Goal: Task Accomplishment & Management: Complete application form

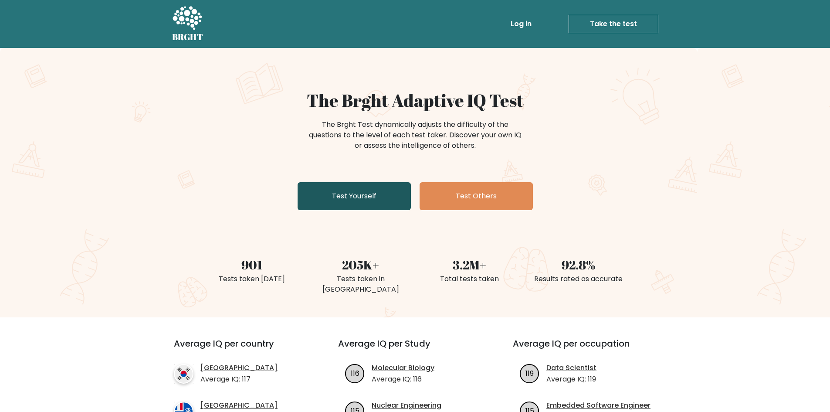
click at [376, 189] on link "Test Yourself" at bounding box center [353, 196] width 113 height 28
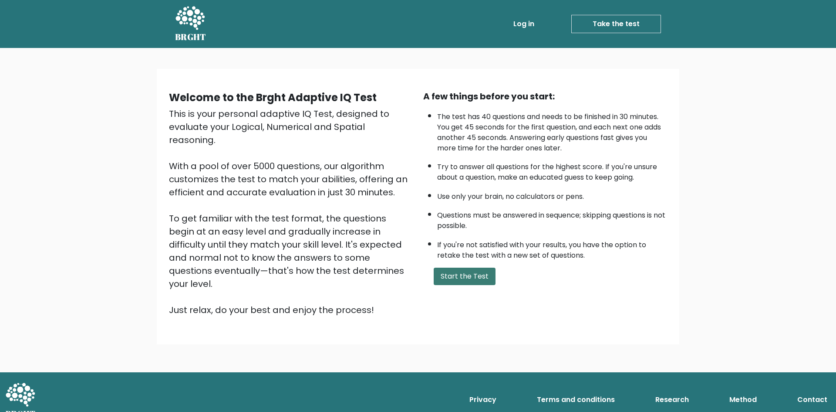
click at [458, 274] on button "Start the Test" at bounding box center [465, 275] width 62 height 17
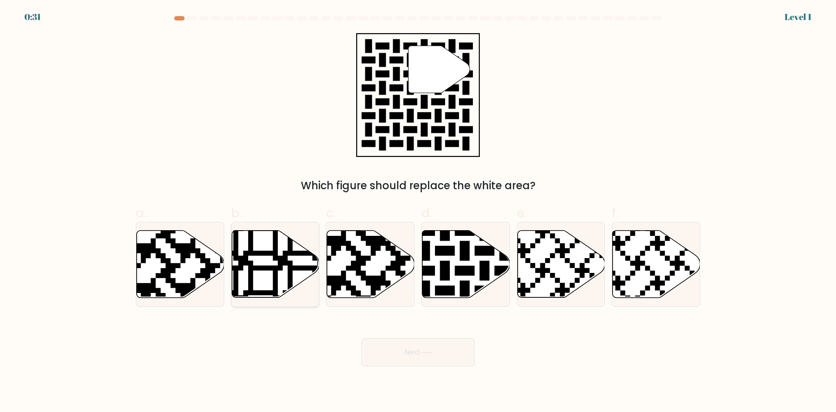
click at [293, 270] on icon at bounding box center [243, 300] width 159 height 159
click at [418, 212] on input "b." at bounding box center [418, 209] width 0 height 6
radio input "true"
click at [449, 351] on button "Next" at bounding box center [417, 352] width 113 height 28
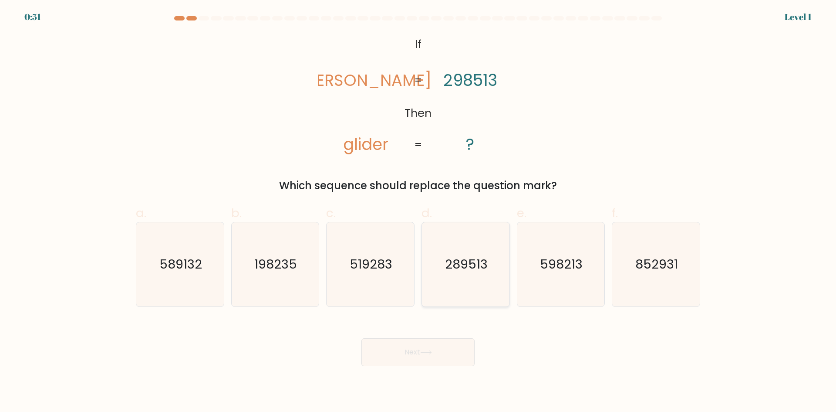
click at [483, 266] on text "289513" at bounding box center [466, 263] width 43 height 17
click at [419, 212] on input "d. 289513" at bounding box center [418, 209] width 0 height 6
radio input "true"
click at [423, 366] on body "0:50 Level 1 If" at bounding box center [418, 206] width 836 height 412
click at [431, 350] on icon at bounding box center [426, 352] width 12 height 5
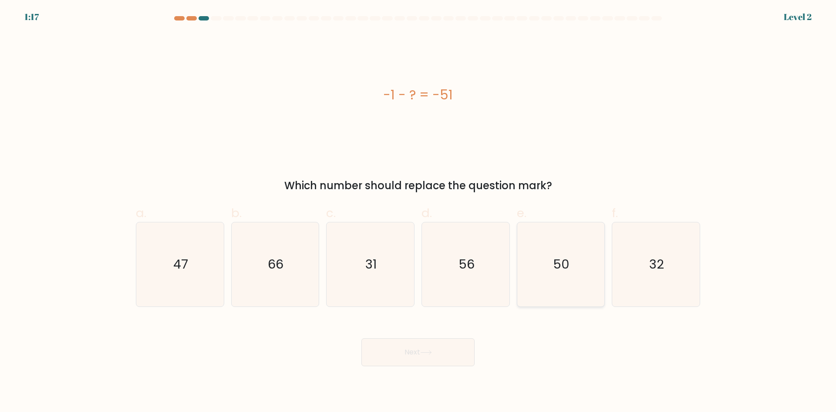
click at [571, 268] on icon "50" at bounding box center [561, 264] width 84 height 84
click at [419, 212] on input "e. 50" at bounding box center [418, 209] width 0 height 6
radio input "true"
click at [461, 344] on button "Next" at bounding box center [417, 352] width 113 height 28
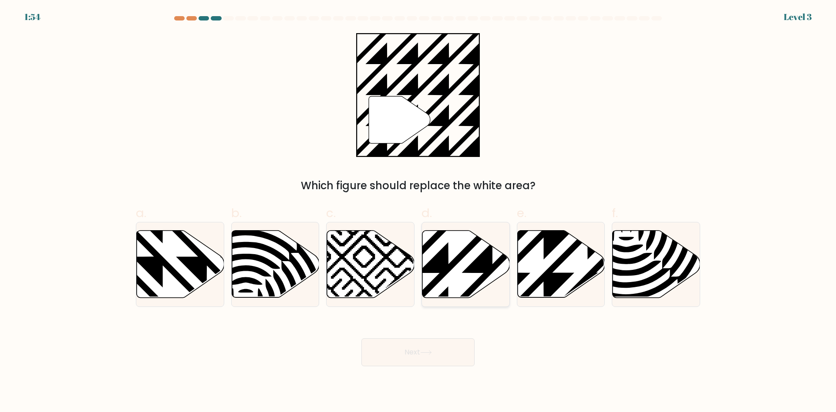
click at [489, 270] on icon at bounding box center [493, 228] width 176 height 176
click at [419, 212] on input "d." at bounding box center [418, 209] width 0 height 6
radio input "true"
click at [489, 270] on icon at bounding box center [492, 229] width 174 height 174
click at [419, 212] on input "d." at bounding box center [418, 209] width 0 height 6
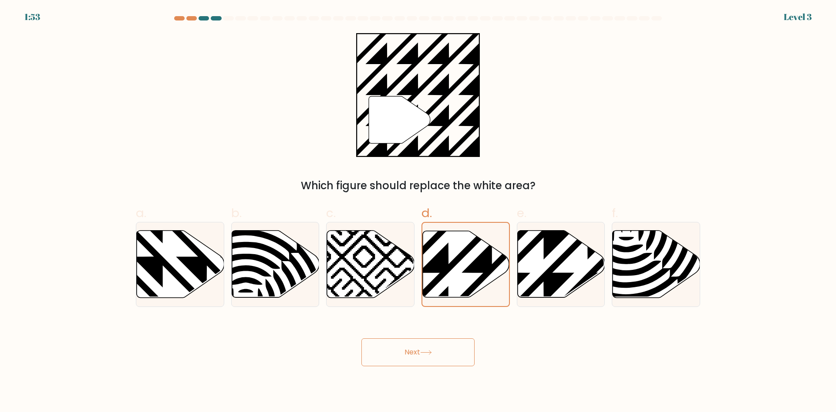
click at [444, 350] on button "Next" at bounding box center [417, 352] width 113 height 28
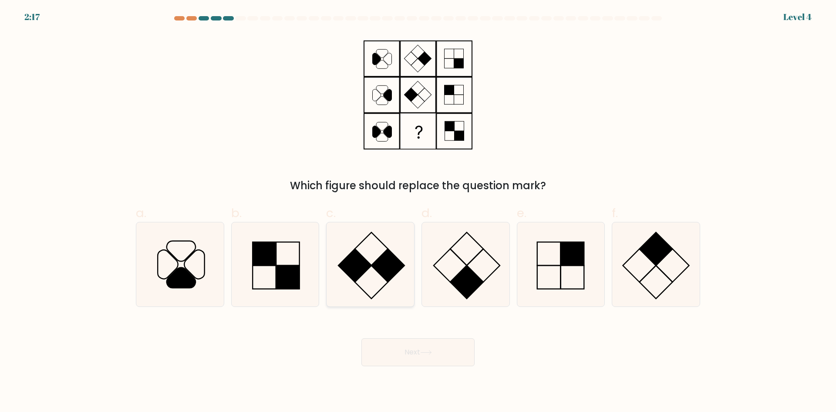
click at [385, 268] on rect at bounding box center [387, 265] width 33 height 33
click at [418, 212] on input "c." at bounding box center [418, 209] width 0 height 6
radio input "true"
click at [466, 365] on button "Next" at bounding box center [417, 352] width 113 height 28
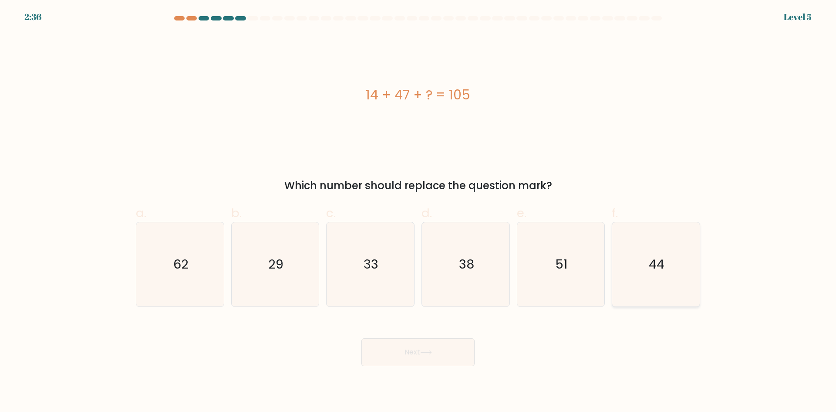
drag, startPoint x: 709, startPoint y: 263, endPoint x: 686, endPoint y: 262, distance: 22.2
click at [708, 263] on form "a." at bounding box center [418, 191] width 836 height 350
click at [686, 261] on icon "44" at bounding box center [656, 264] width 84 height 84
click at [419, 212] on input "f. 44" at bounding box center [418, 209] width 0 height 6
radio input "true"
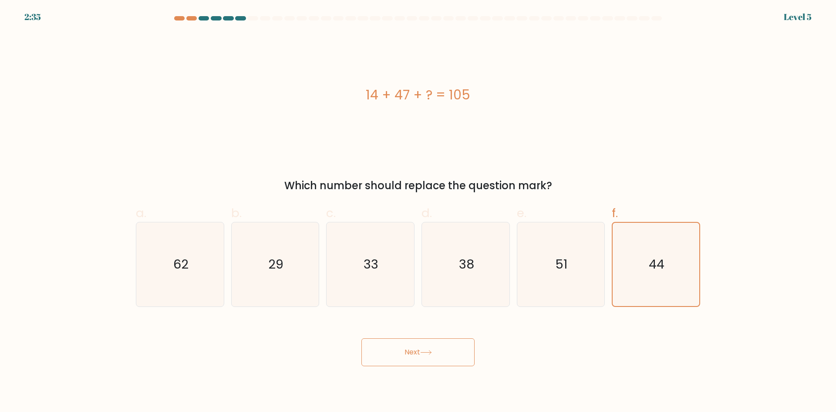
click at [412, 361] on button "Next" at bounding box center [417, 352] width 113 height 28
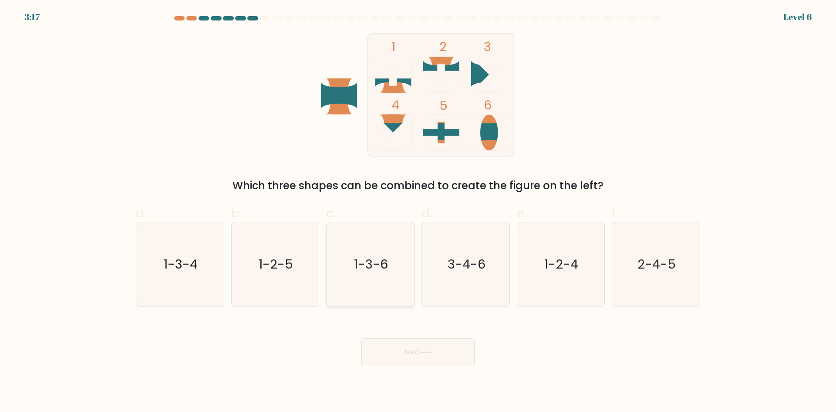
click at [334, 285] on icon "1-3-6" at bounding box center [370, 264] width 84 height 84
click at [418, 212] on input "c. 1-3-6" at bounding box center [418, 209] width 0 height 6
radio input "true"
click at [402, 342] on button "Next" at bounding box center [417, 352] width 113 height 28
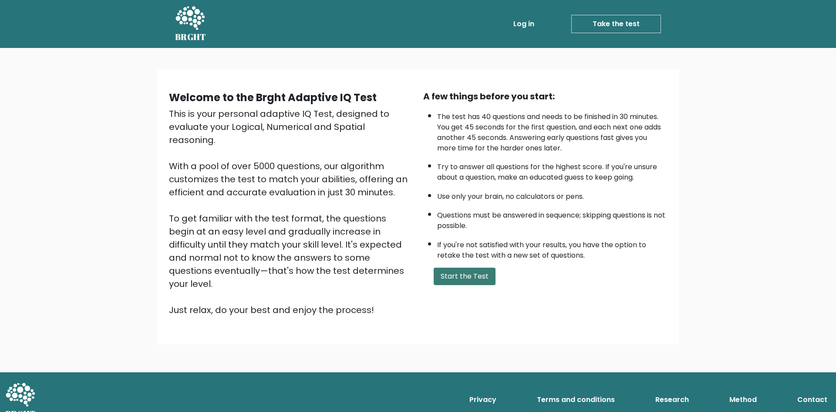
click at [473, 280] on button "Start the Test" at bounding box center [465, 275] width 62 height 17
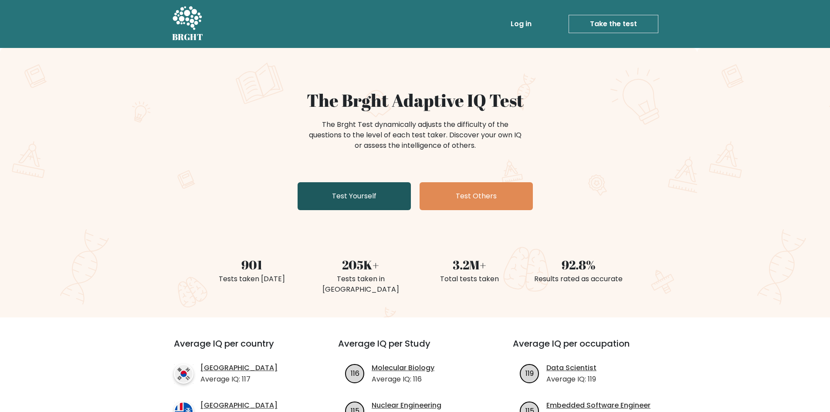
click at [374, 187] on link "Test Yourself" at bounding box center [353, 196] width 113 height 28
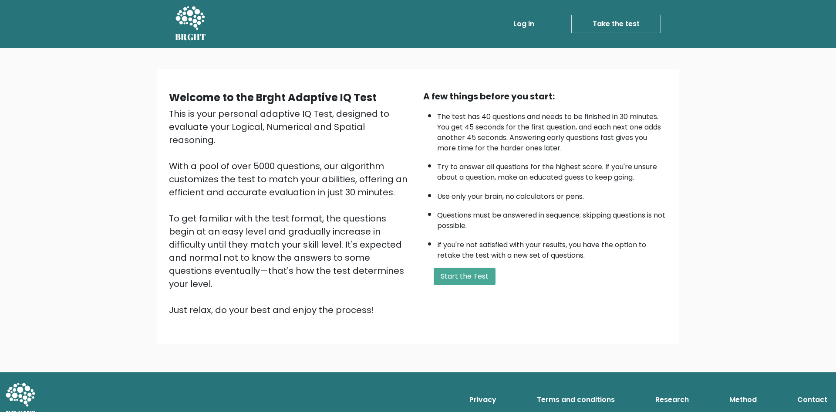
click at [460, 289] on div "Welcome to the Brght Adaptive IQ Test This is your personal adaptive IQ Test, d…" at bounding box center [418, 206] width 509 height 233
click at [471, 252] on li "If you're not satisfied with your results, you have the option to retake the te…" at bounding box center [552, 247] width 230 height 25
click at [469, 269] on button "Start the Test" at bounding box center [465, 275] width 62 height 17
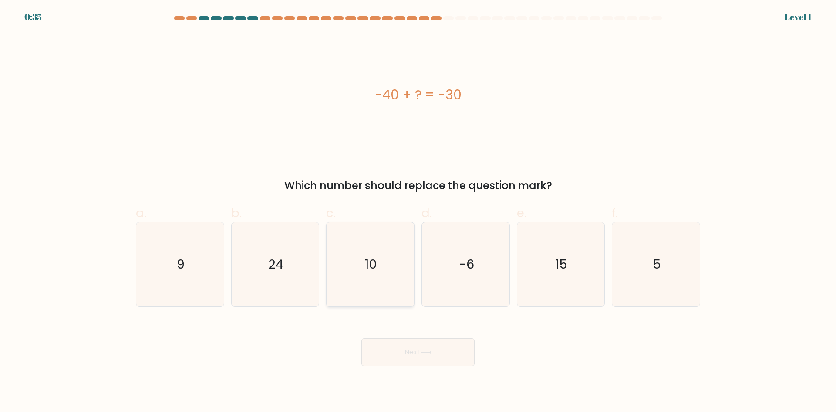
click at [400, 254] on icon "10" at bounding box center [370, 264] width 84 height 84
click at [418, 212] on input "c. 10" at bounding box center [418, 209] width 0 height 6
radio input "true"
click at [428, 350] on icon at bounding box center [426, 352] width 12 height 5
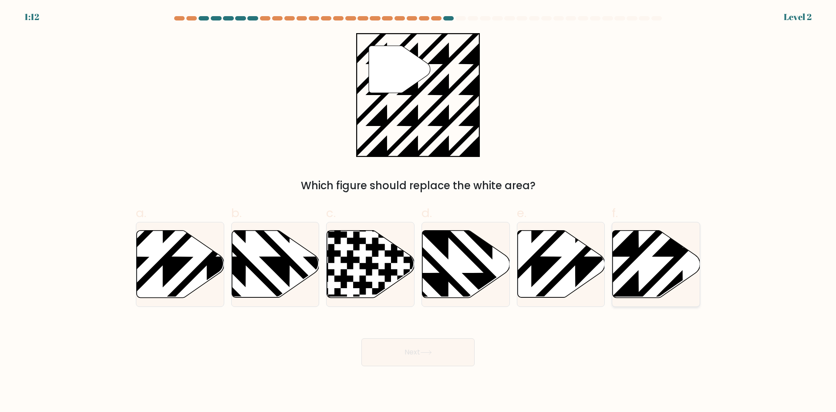
click at [660, 259] on icon at bounding box center [657, 263] width 88 height 67
click at [419, 212] on input "f." at bounding box center [418, 209] width 0 height 6
radio input "true"
click at [415, 339] on button "Next" at bounding box center [417, 352] width 113 height 28
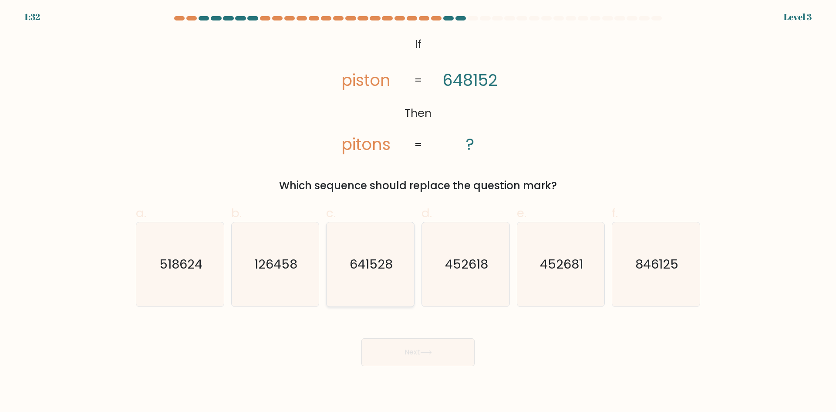
click at [338, 277] on icon "641528" at bounding box center [370, 264] width 84 height 84
click at [418, 212] on input "c. 641528" at bounding box center [418, 209] width 0 height 6
radio input "true"
click at [440, 351] on button "Next" at bounding box center [417, 352] width 113 height 28
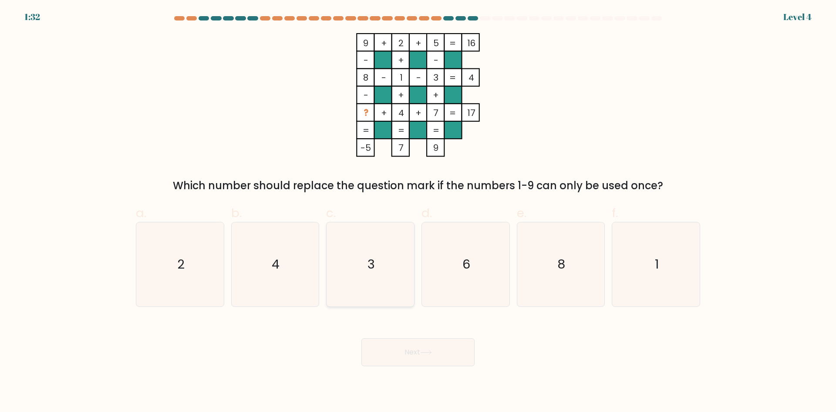
click at [388, 260] on icon "3" at bounding box center [370, 264] width 84 height 84
click at [418, 212] on input "c. 3" at bounding box center [418, 209] width 0 height 6
radio input "true"
click at [452, 364] on button "Next" at bounding box center [417, 352] width 113 height 28
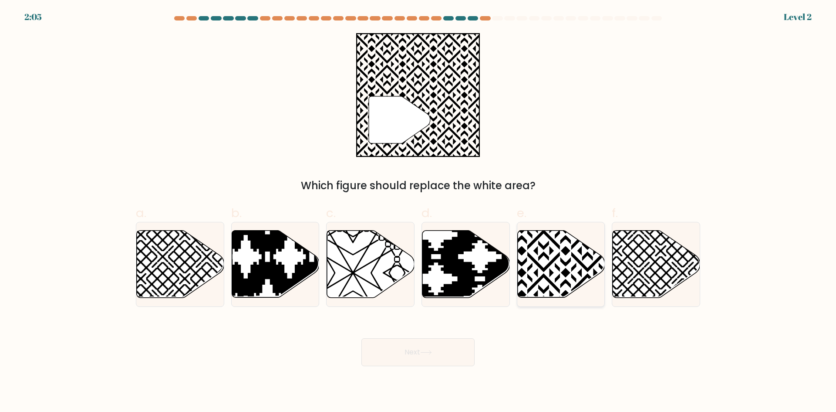
click at [565, 273] on icon at bounding box center [588, 228] width 176 height 176
click at [419, 212] on input "e." at bounding box center [418, 209] width 0 height 6
radio input "true"
click at [456, 342] on button "Next" at bounding box center [417, 352] width 113 height 28
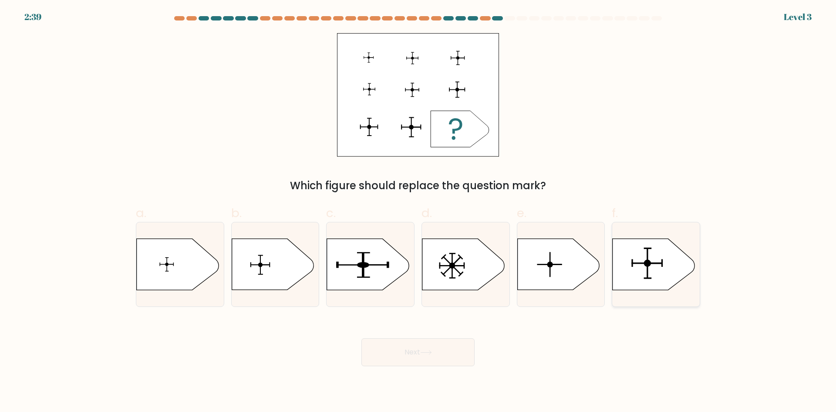
click at [662, 239] on icon at bounding box center [654, 264] width 82 height 51
click at [419, 212] on input "f." at bounding box center [418, 209] width 0 height 6
radio input "true"
click at [415, 355] on button "Next" at bounding box center [417, 352] width 113 height 28
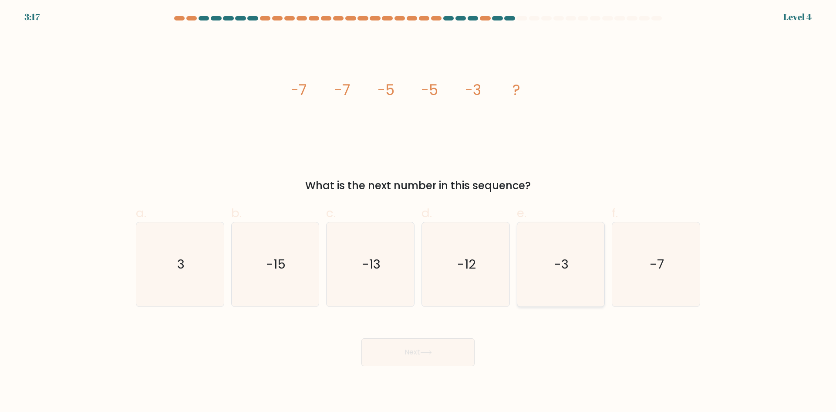
click at [570, 258] on icon "-3" at bounding box center [561, 264] width 84 height 84
click at [419, 212] on input "e. -3" at bounding box center [418, 209] width 0 height 6
radio input "true"
click at [421, 363] on button "Next" at bounding box center [417, 352] width 113 height 28
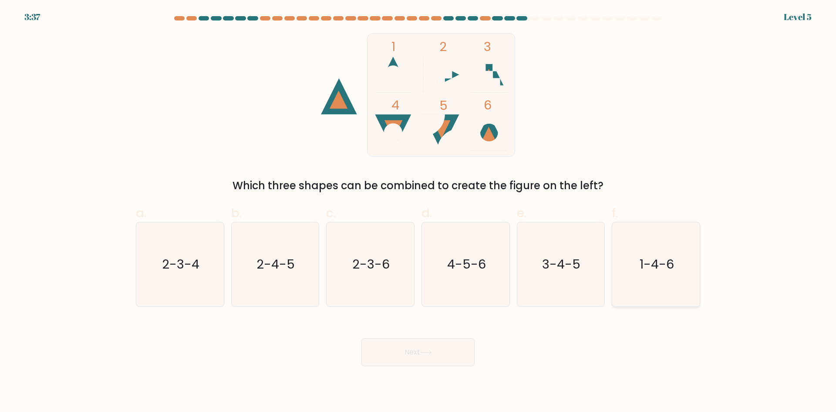
click at [694, 248] on icon "1-4-6" at bounding box center [656, 264] width 84 height 84
click at [419, 212] on input "f. 1-4-6" at bounding box center [418, 209] width 0 height 6
radio input "true"
click at [396, 354] on button "Next" at bounding box center [417, 352] width 113 height 28
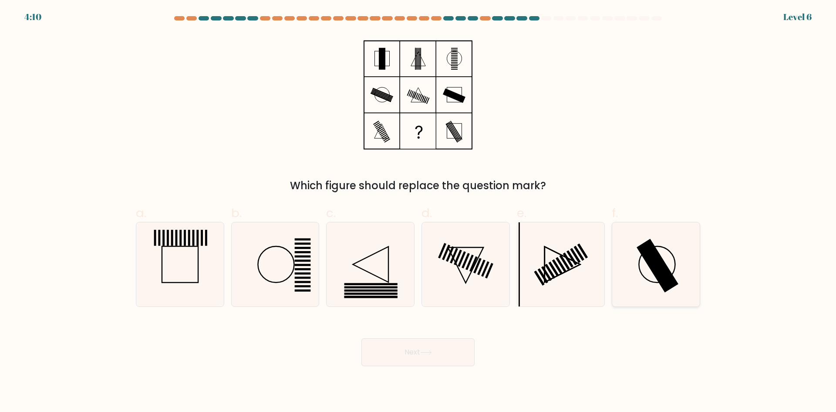
click at [657, 255] on rect at bounding box center [658, 266] width 42 height 54
click at [419, 212] on input "f." at bounding box center [418, 209] width 0 height 6
radio input "true"
click at [165, 256] on icon at bounding box center [180, 264] width 84 height 84
click at [418, 212] on input "a." at bounding box center [418, 209] width 0 height 6
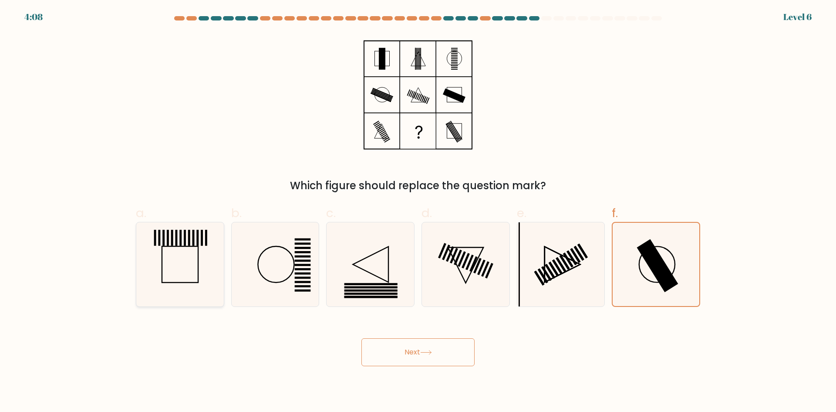
radio input "true"
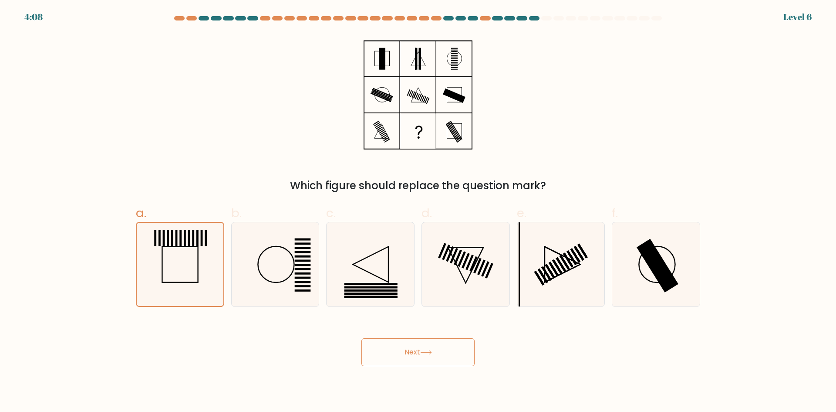
click at [434, 357] on button "Next" at bounding box center [417, 352] width 113 height 28
